Goal: Task Accomplishment & Management: Manage account settings

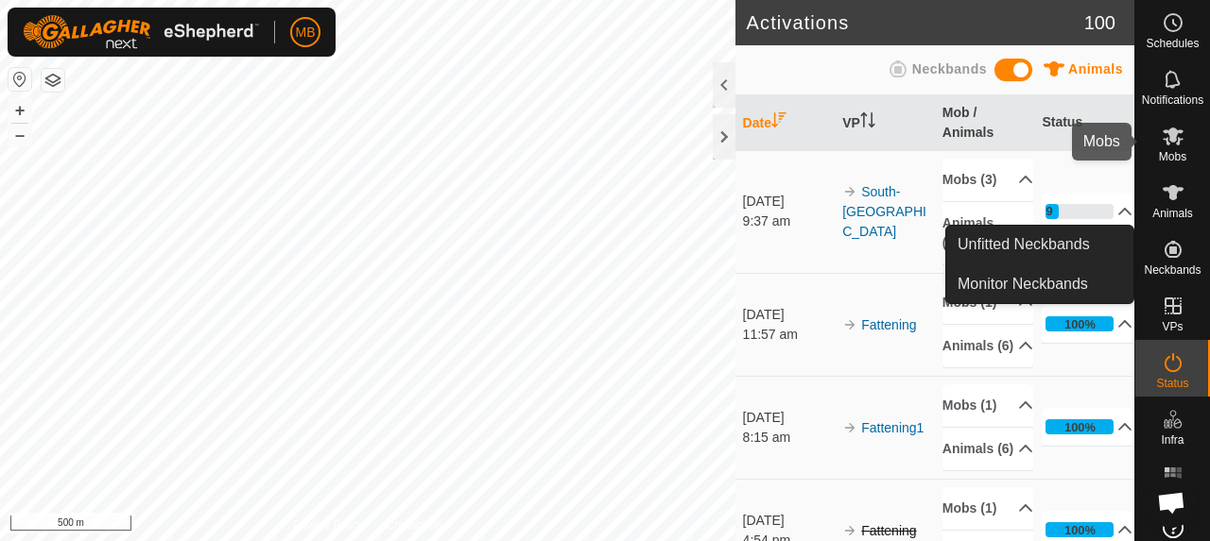
click at [1175, 157] on span "Mobs" at bounding box center [1171, 156] width 27 height 11
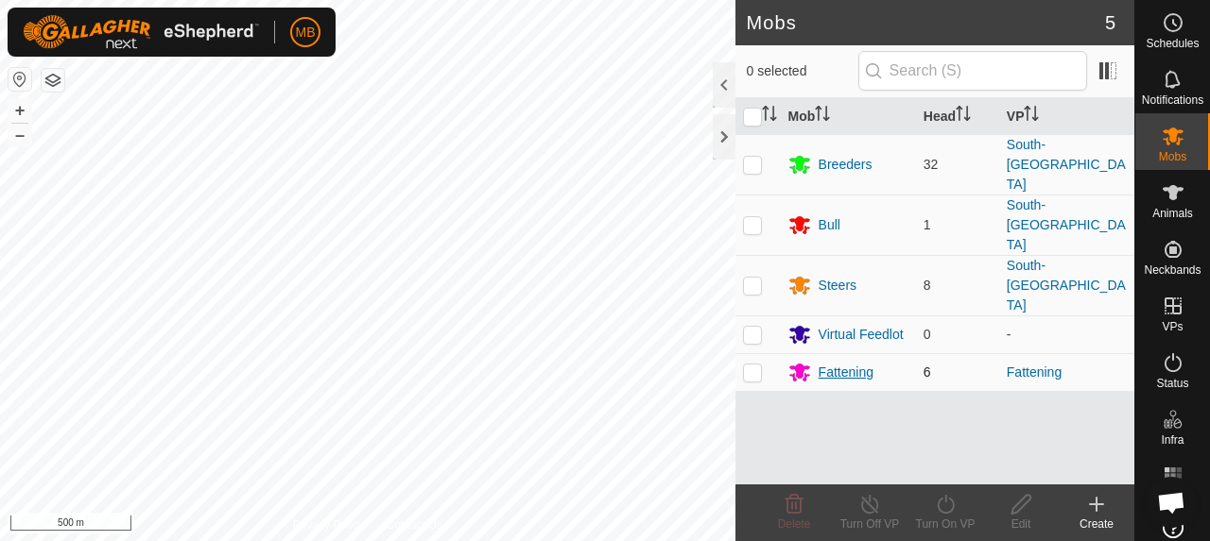
click at [826, 363] on div "Fattening" at bounding box center [845, 373] width 55 height 20
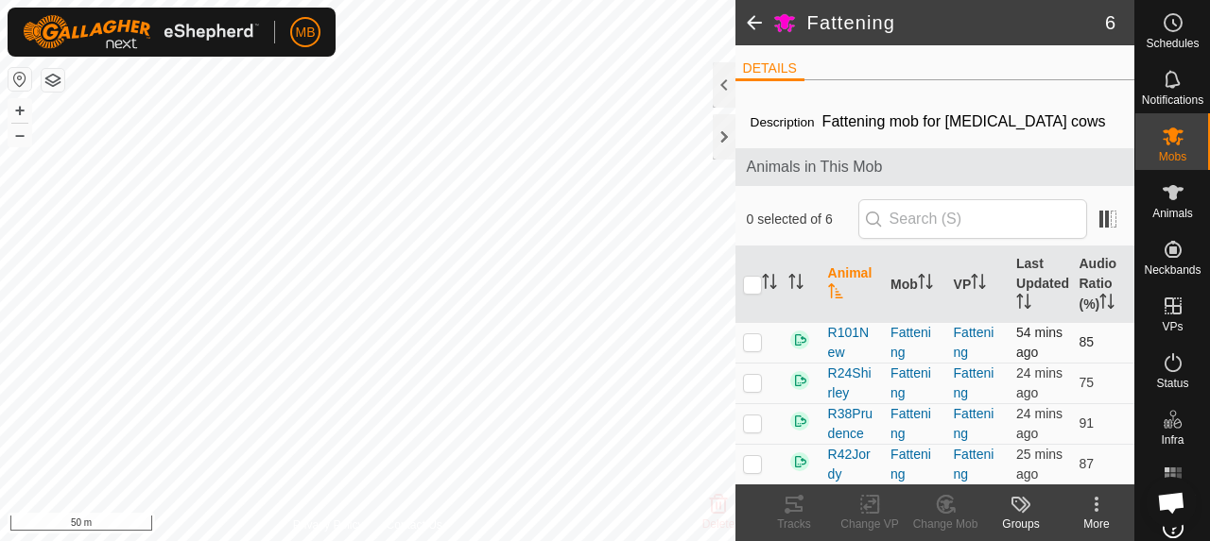
click at [751, 350] on p-checkbox at bounding box center [752, 342] width 19 height 15
checkbox input "false"
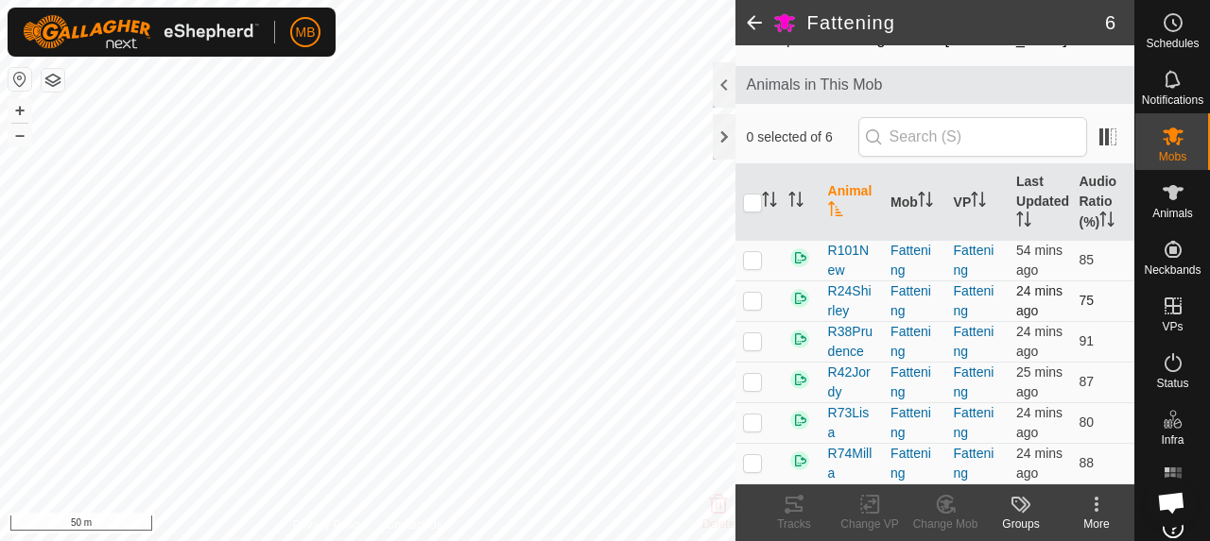
scroll to position [197, 0]
click at [748, 455] on p-checkbox at bounding box center [752, 462] width 19 height 15
click at [748, 456] on p-checkbox at bounding box center [752, 462] width 19 height 15
checkbox input "false"
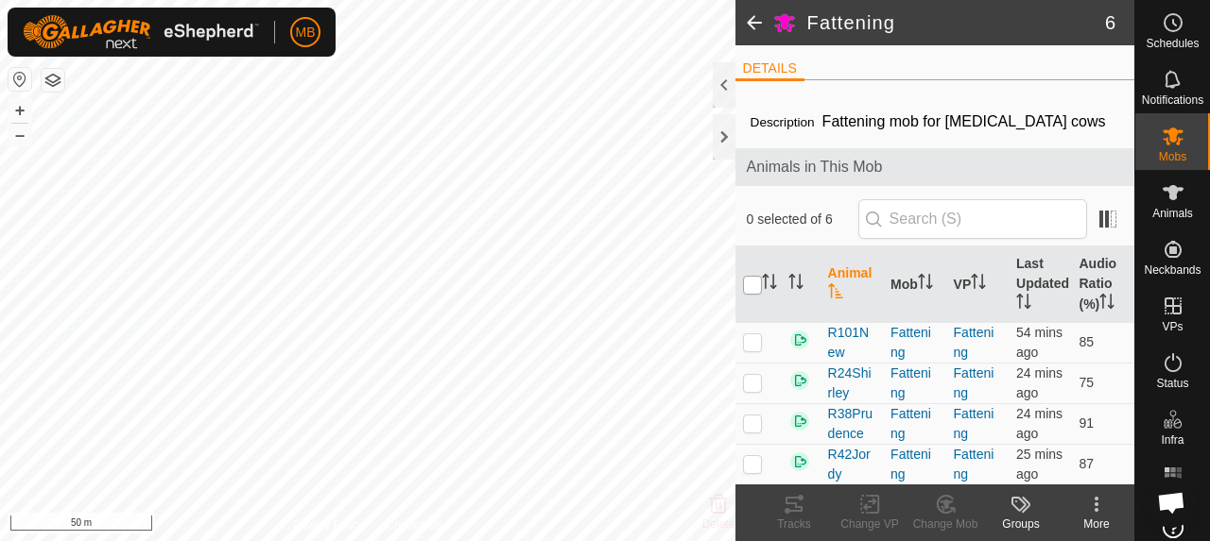
click at [756, 284] on input "checkbox" at bounding box center [752, 285] width 19 height 19
checkbox input "true"
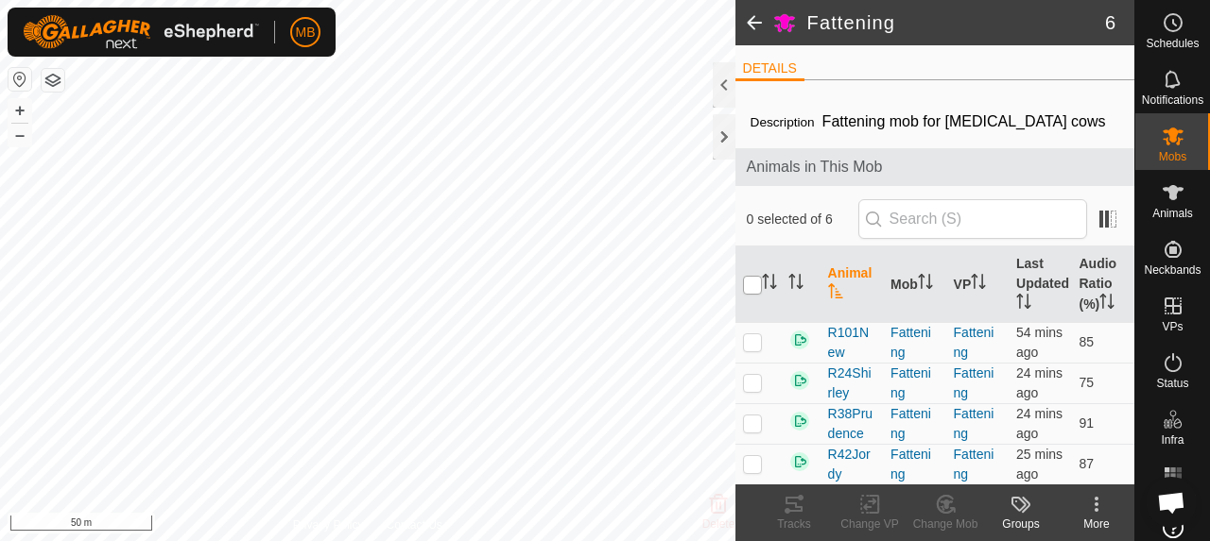
checkbox input "true"
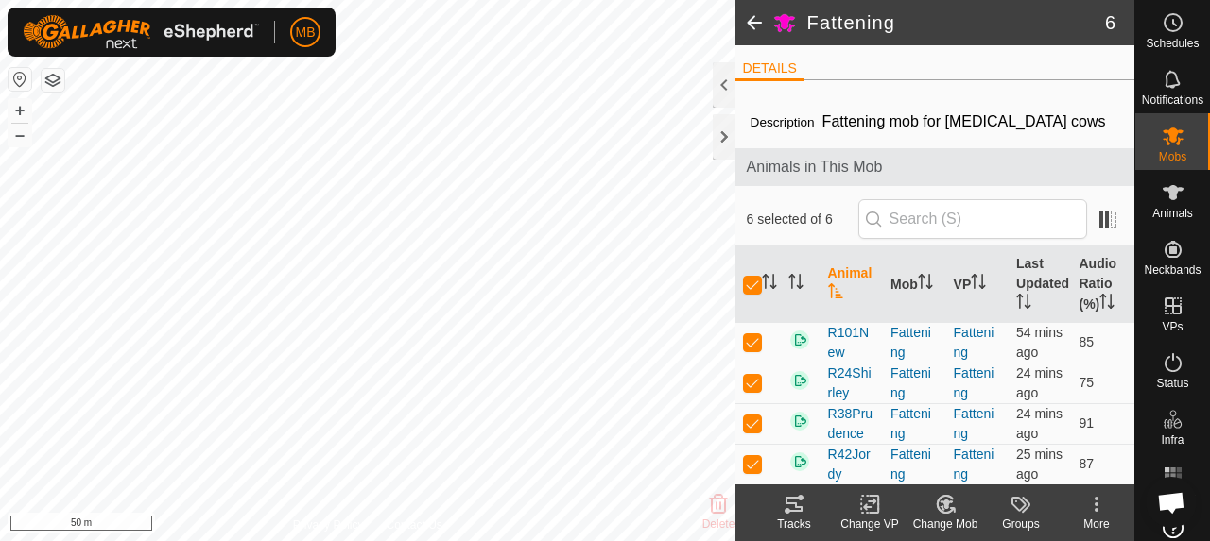
click at [792, 511] on icon at bounding box center [793, 504] width 17 height 15
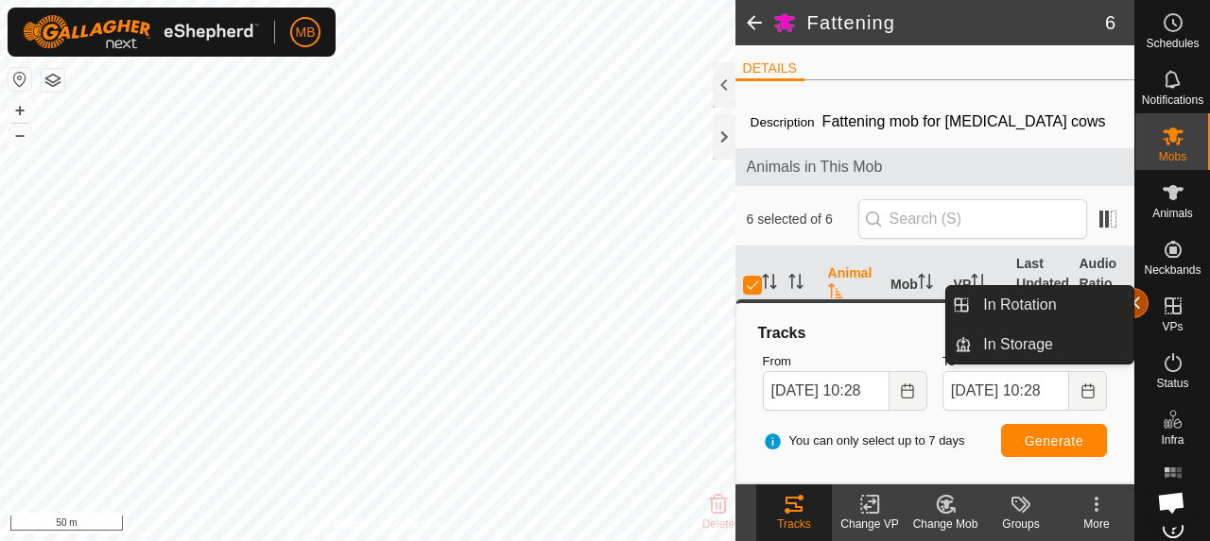
click at [1136, 309] on button "button" at bounding box center [1133, 303] width 30 height 30
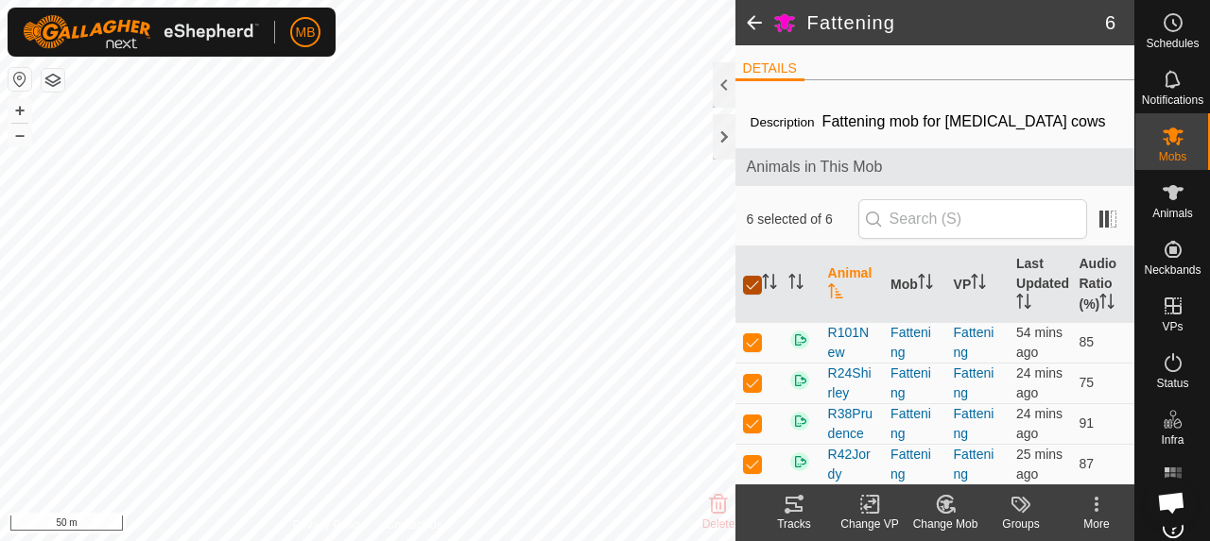
click at [751, 287] on input "checkbox" at bounding box center [752, 285] width 19 height 19
checkbox input "false"
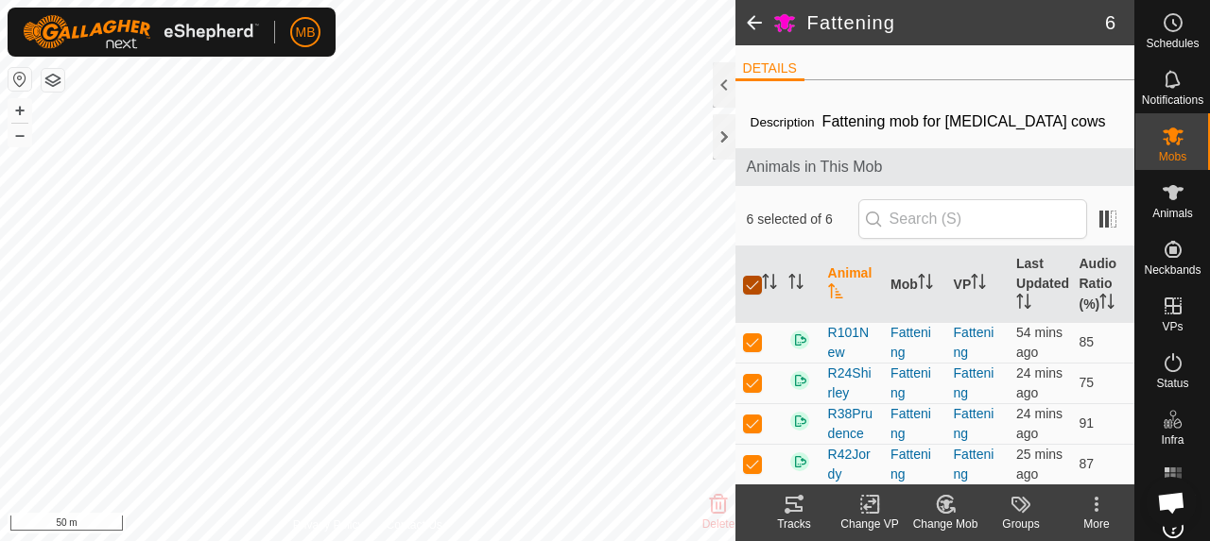
checkbox input "false"
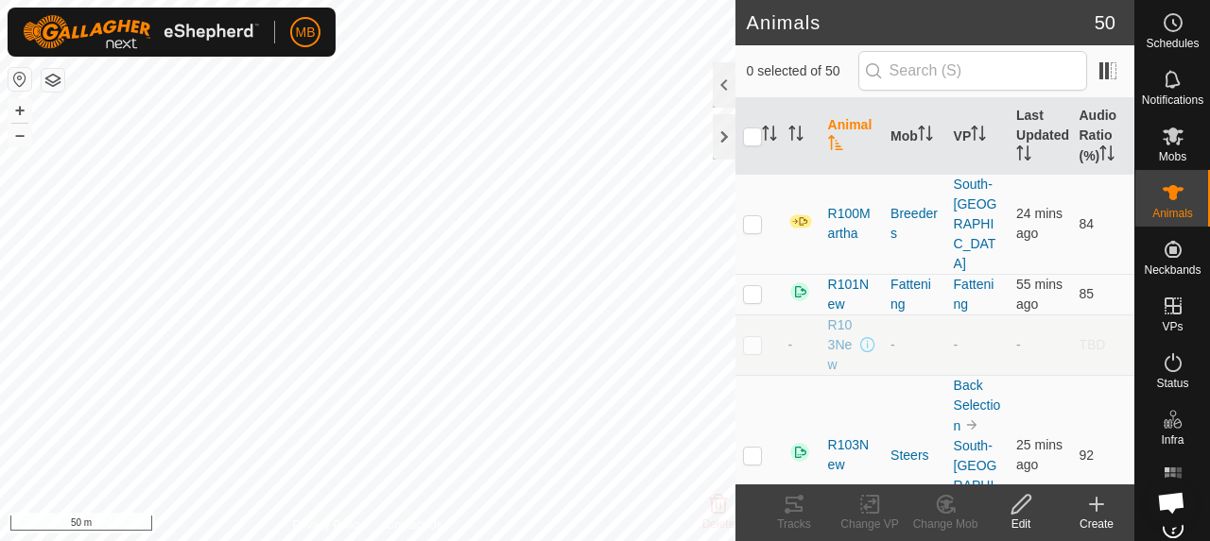
checkbox input "true"
click at [796, 504] on icon at bounding box center [793, 504] width 17 height 15
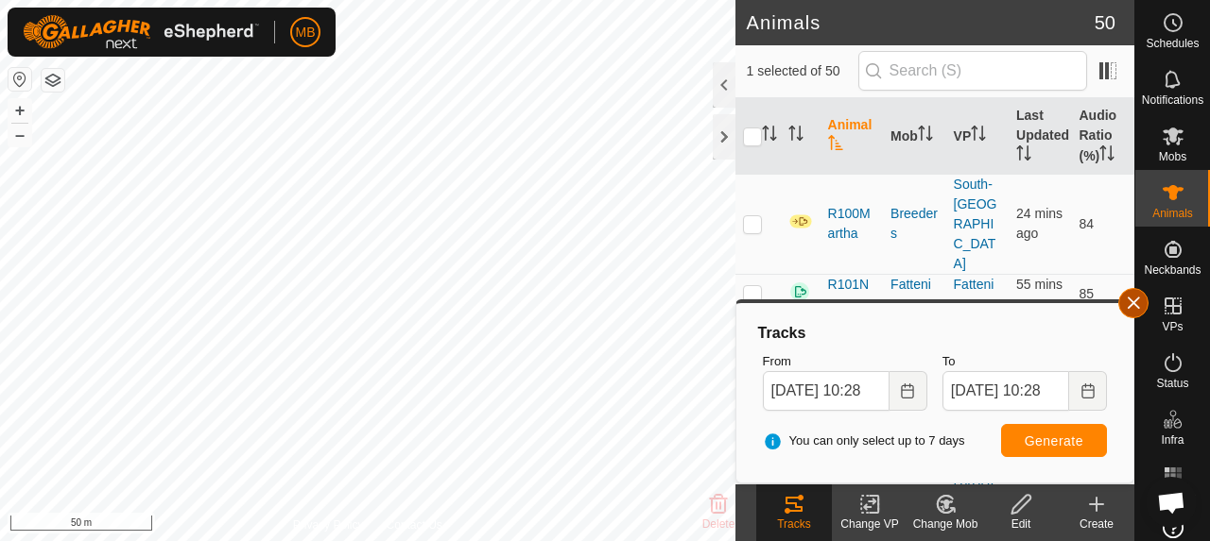
click at [1131, 310] on button "button" at bounding box center [1133, 303] width 30 height 30
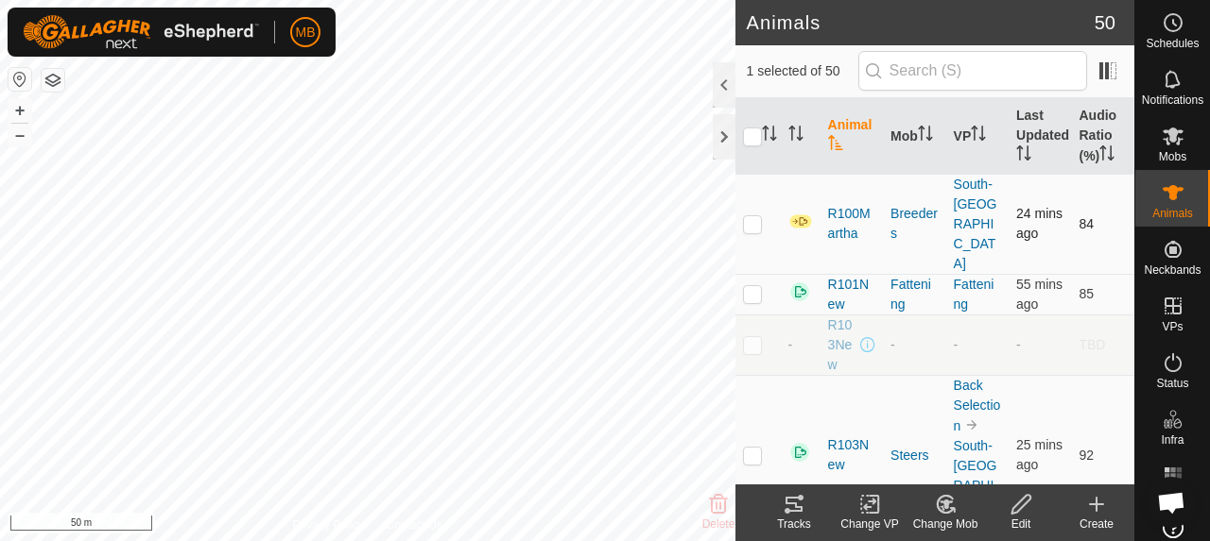
click at [752, 216] on p-checkbox at bounding box center [752, 223] width 19 height 15
click at [784, 498] on icon at bounding box center [793, 504] width 23 height 23
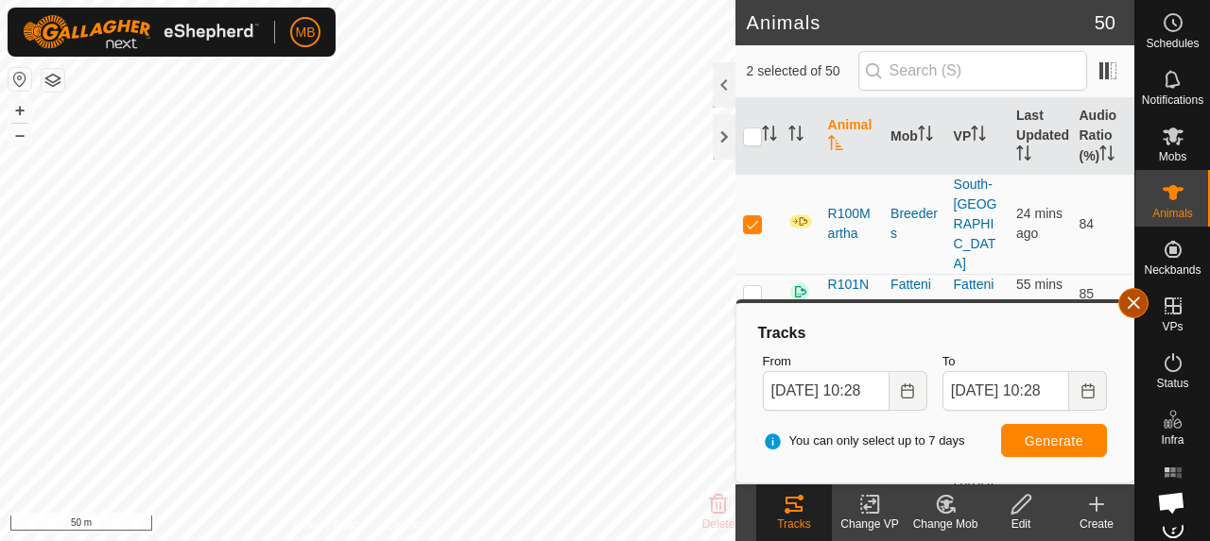
click at [1125, 304] on button "button" at bounding box center [1133, 303] width 30 height 30
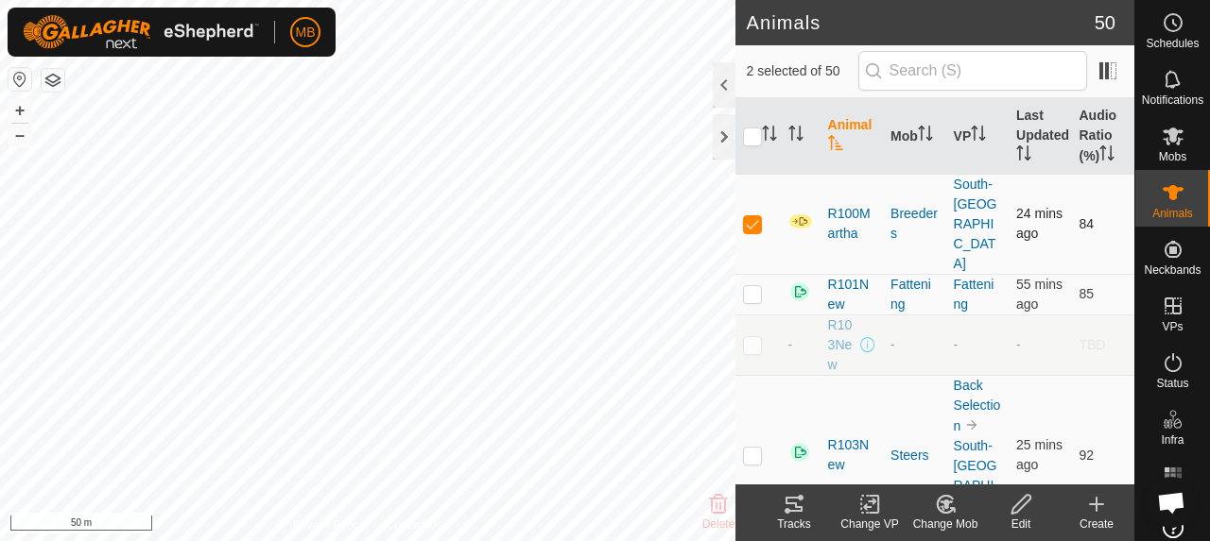
click at [753, 216] on p-checkbox at bounding box center [752, 223] width 19 height 15
checkbox input "false"
click at [1168, 145] on icon at bounding box center [1172, 136] width 23 height 23
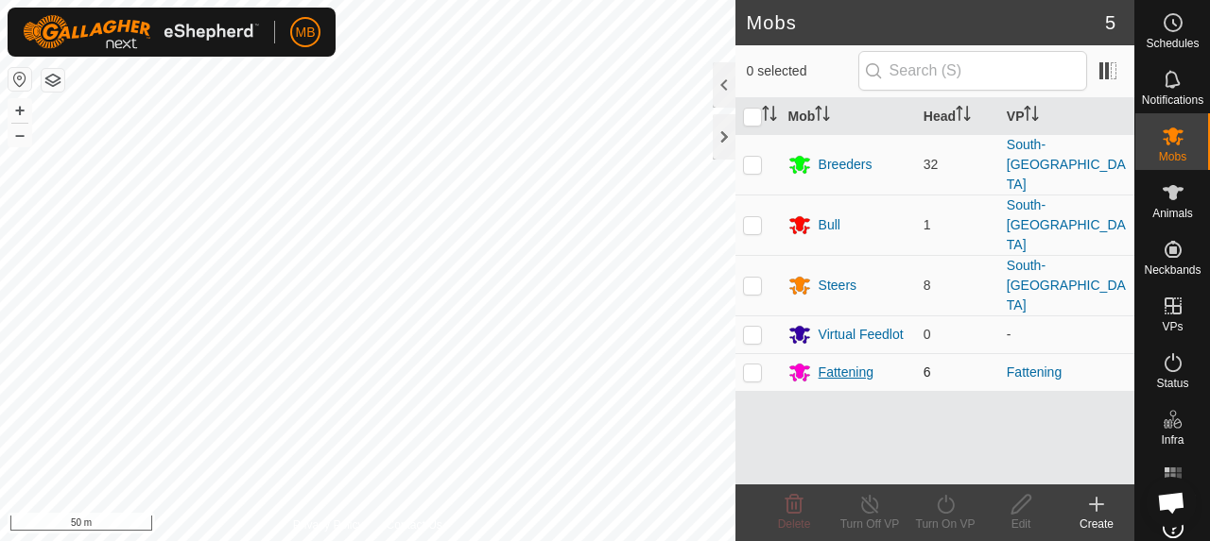
click at [864, 363] on div "Fattening" at bounding box center [845, 373] width 55 height 20
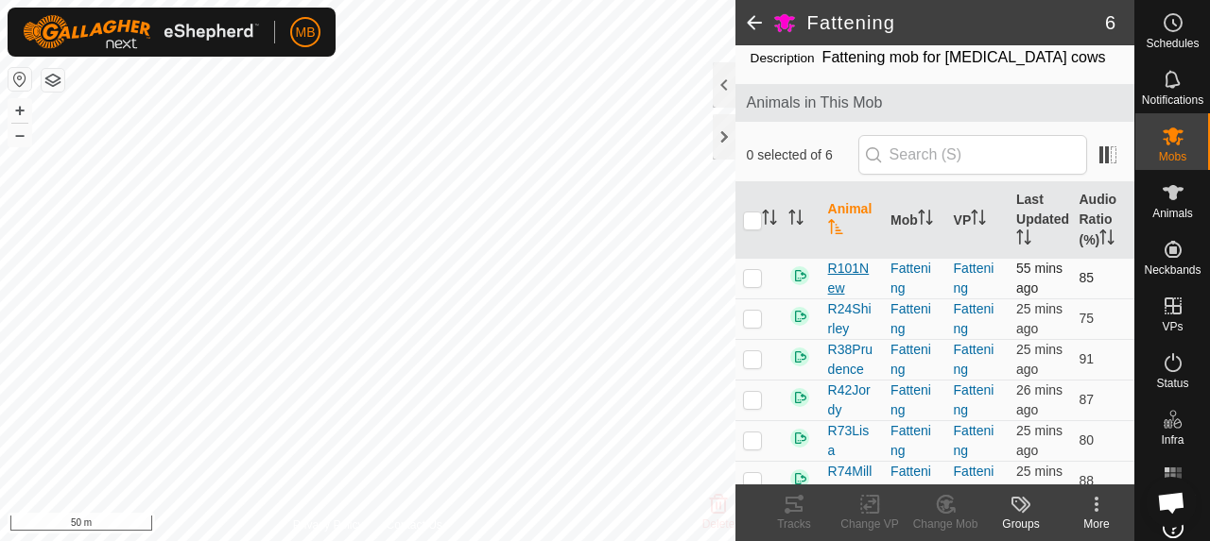
scroll to position [94, 0]
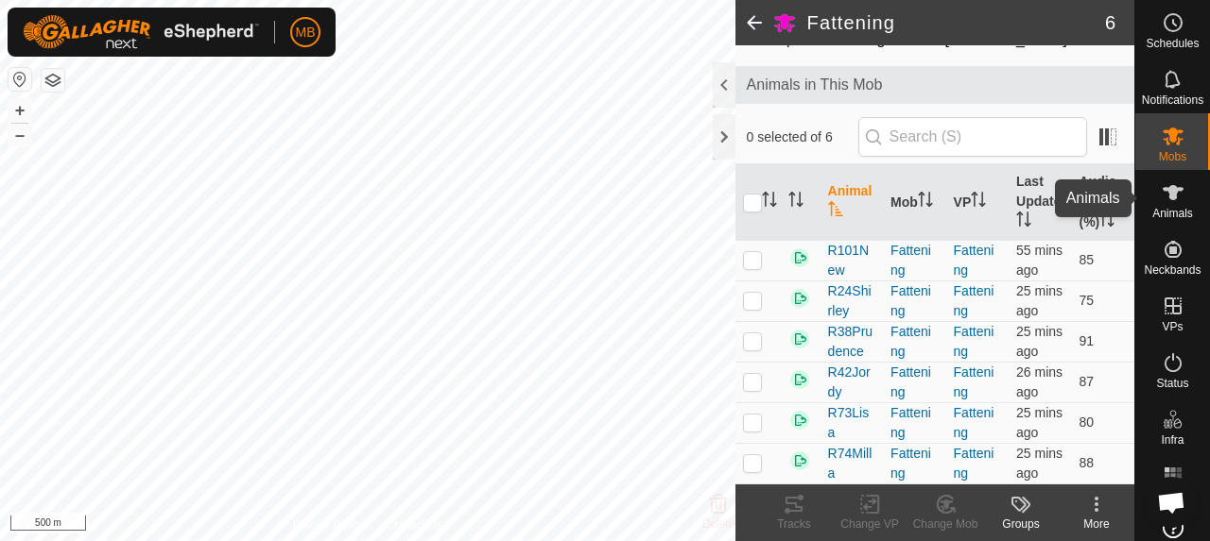
click at [1157, 214] on span "Animals" at bounding box center [1172, 213] width 41 height 11
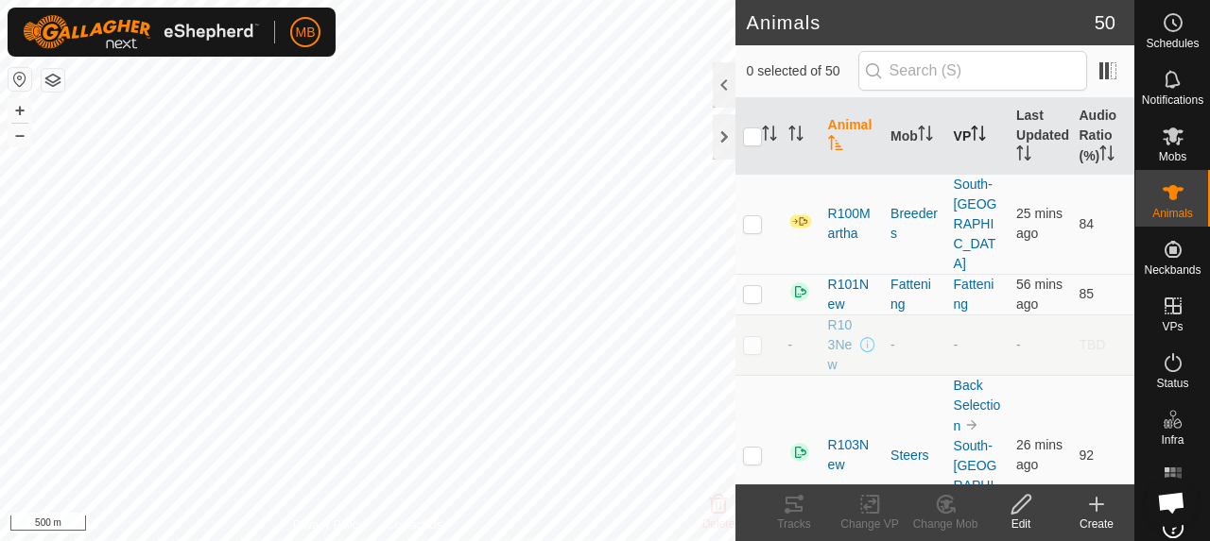
click at [952, 145] on th "VP" at bounding box center [977, 136] width 62 height 77
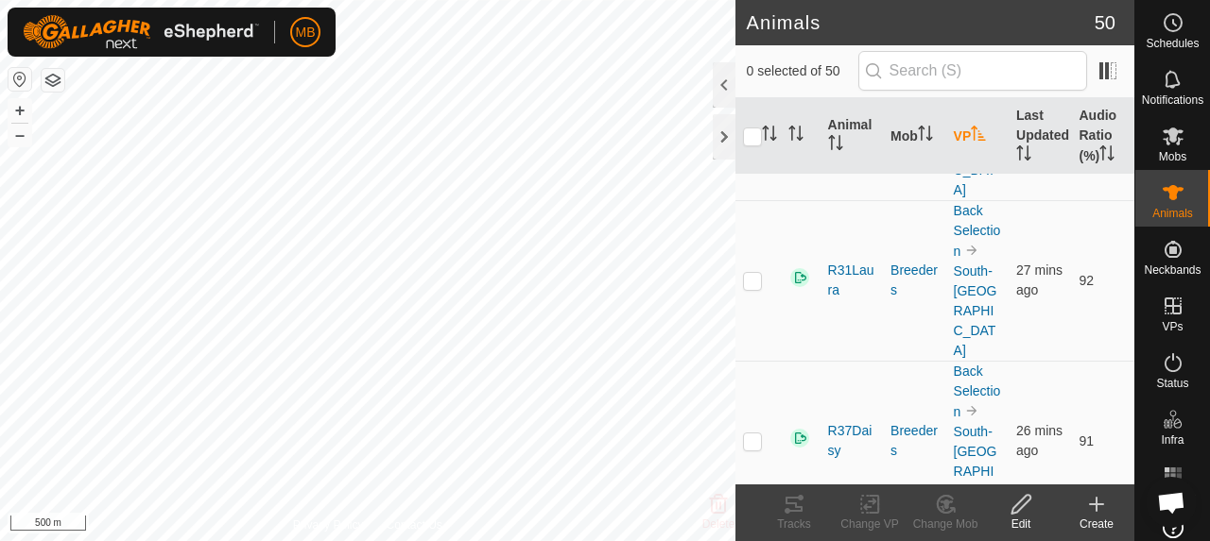
scroll to position [1417, 0]
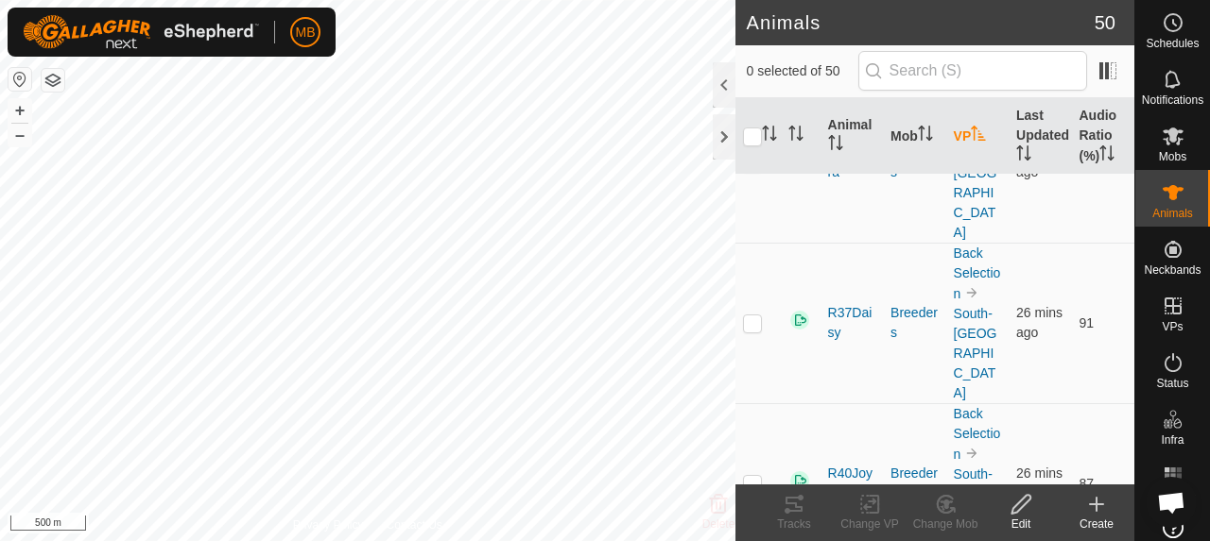
click at [970, 120] on th "VP" at bounding box center [977, 136] width 62 height 77
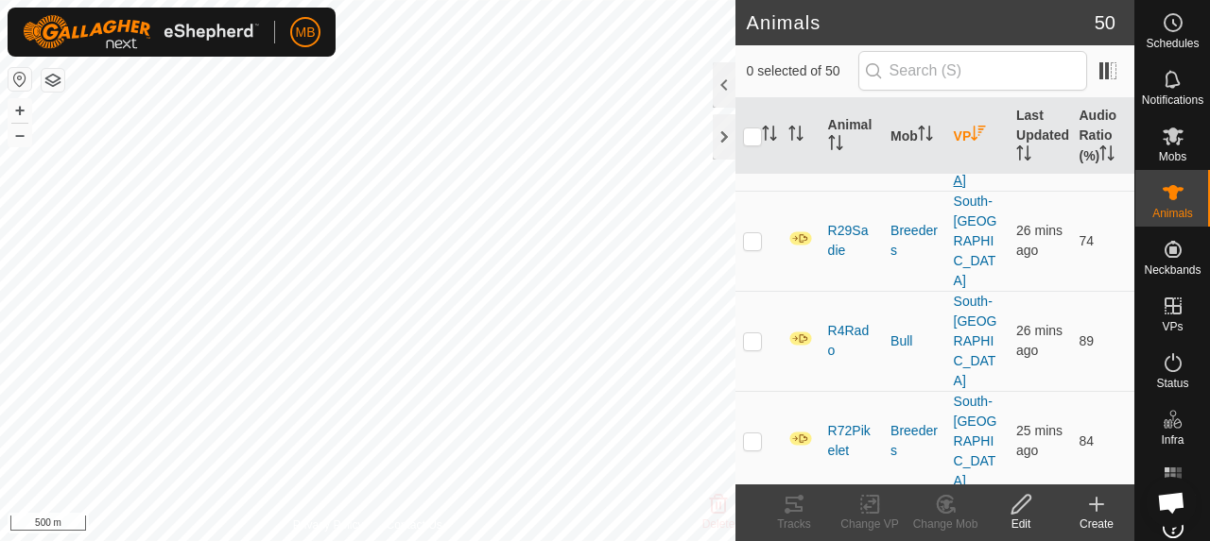
scroll to position [0, 0]
